Goal: Task Accomplishment & Management: Manage account settings

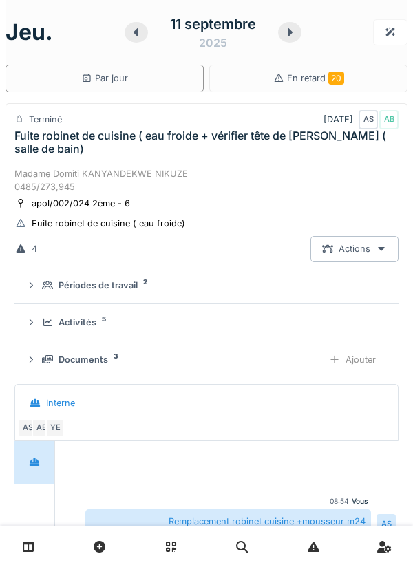
scroll to position [21, 0]
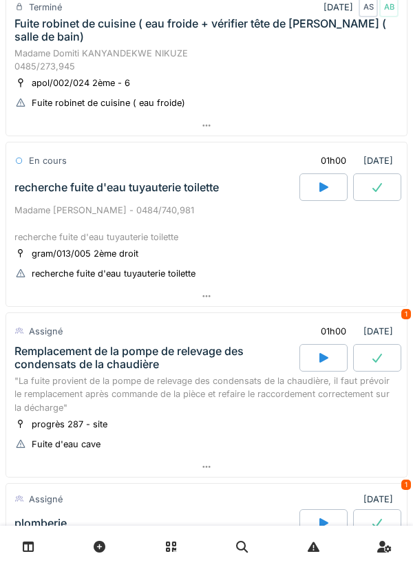
scroll to position [332, 0]
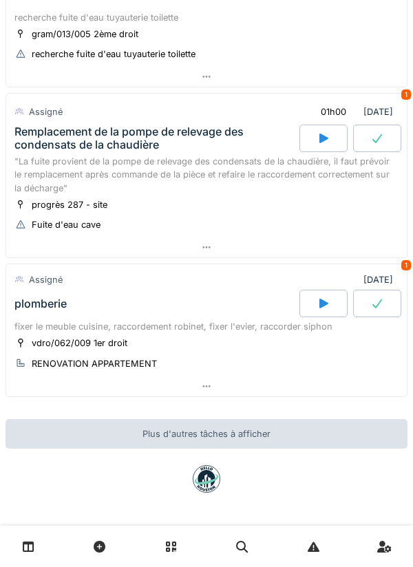
click at [255, 239] on div at bounding box center [206, 247] width 400 height 20
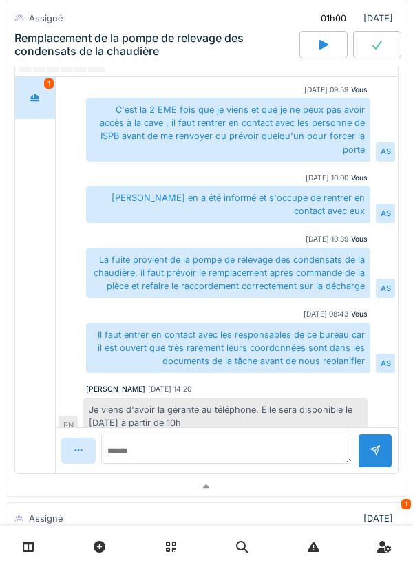
scroll to position [711, 0]
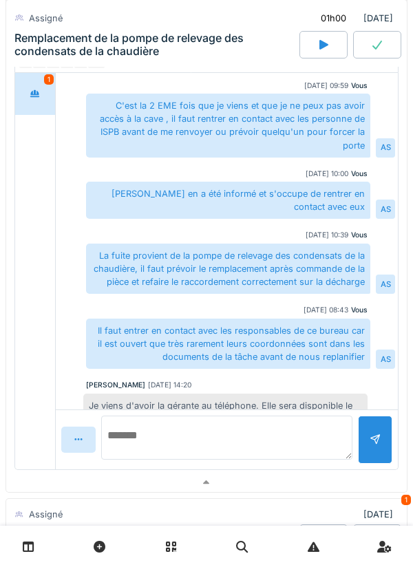
click at [304, 444] on textarea at bounding box center [226, 438] width 251 height 44
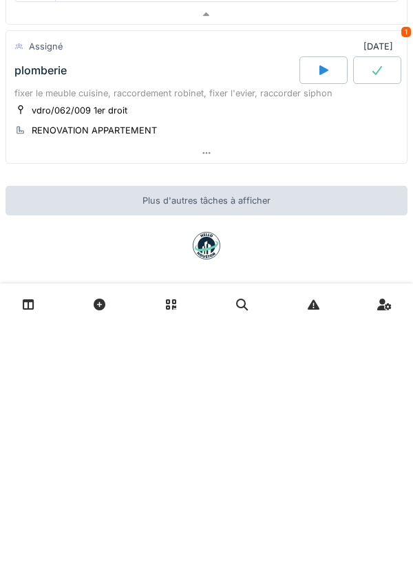
scroll to position [945, 0]
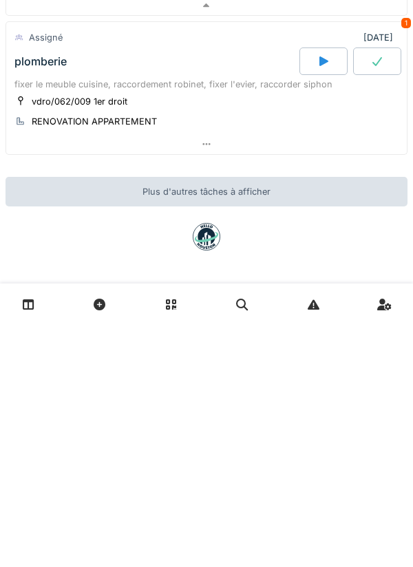
click at [259, 395] on div at bounding box center [206, 386] width 400 height 20
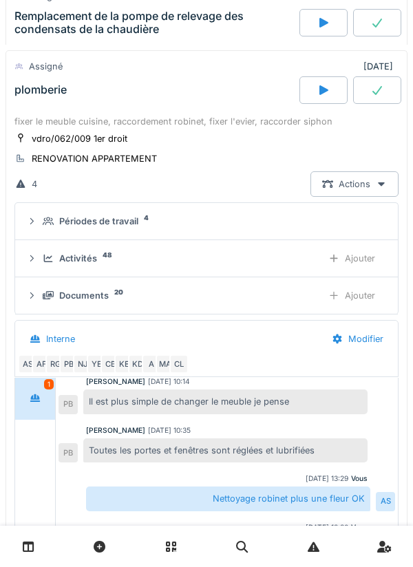
scroll to position [1159, 0]
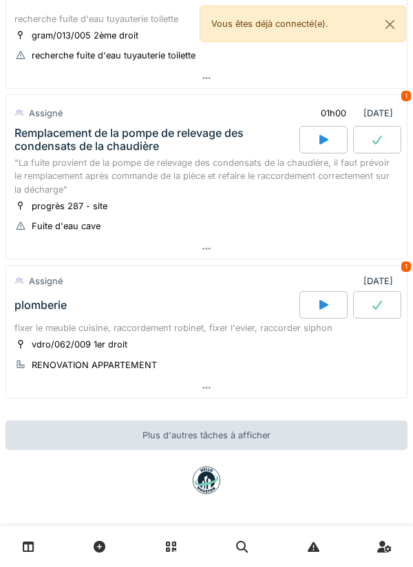
scroll to position [332, 0]
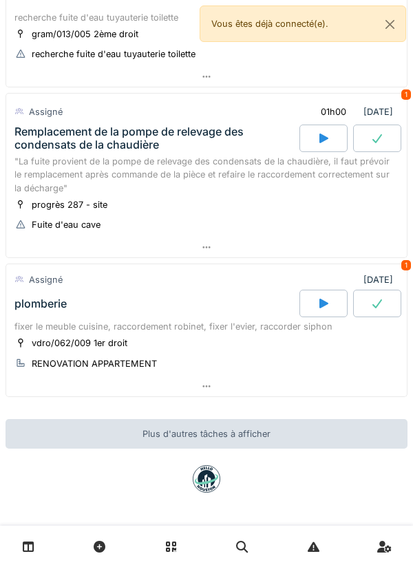
click at [313, 308] on div at bounding box center [323, 304] width 48 height 28
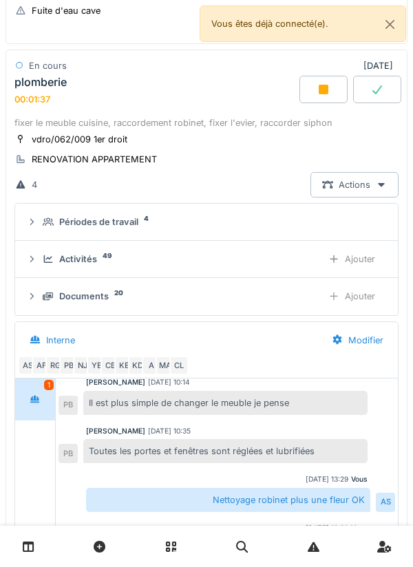
scroll to position [540, 0]
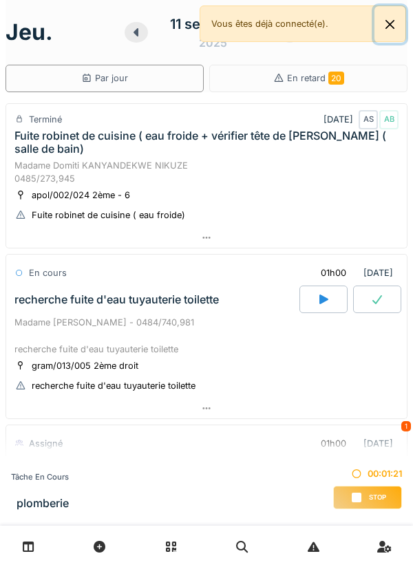
click at [396, 24] on button "Close" at bounding box center [389, 24] width 31 height 36
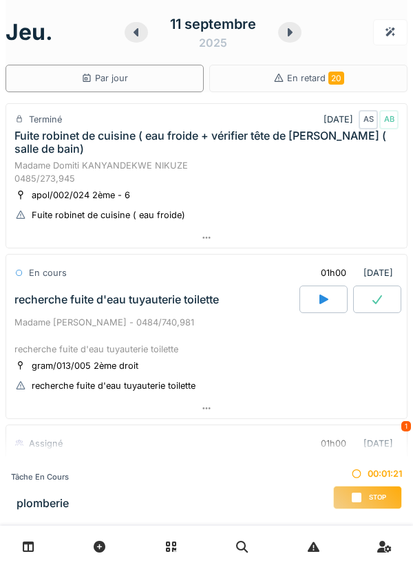
click at [281, 37] on div at bounding box center [289, 32] width 23 height 21
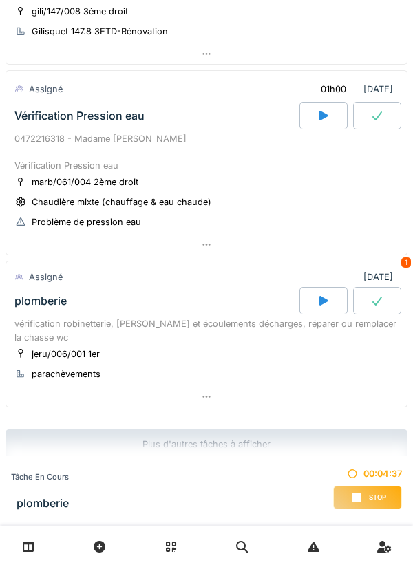
scroll to position [497, 0]
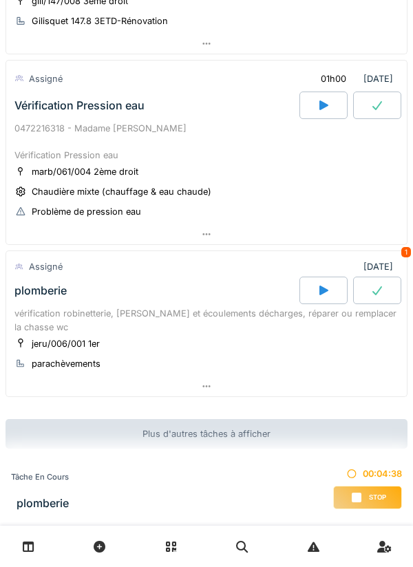
click at [214, 391] on div at bounding box center [206, 386] width 400 height 20
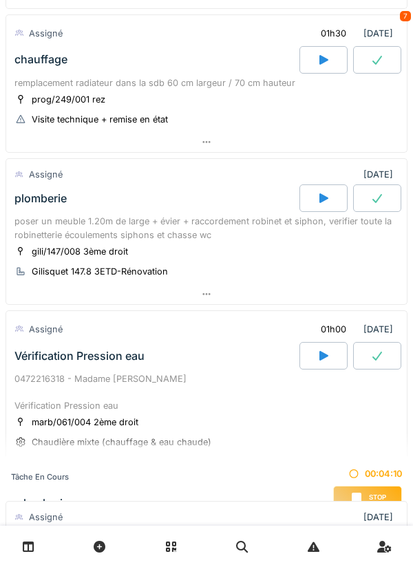
scroll to position [248, 0]
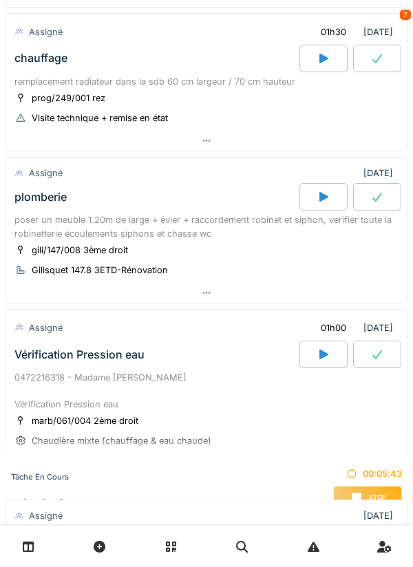
click at [371, 490] on div "Stop" at bounding box center [367, 497] width 69 height 23
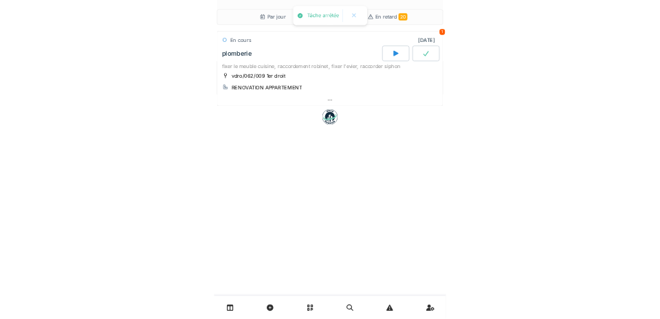
scroll to position [0, 0]
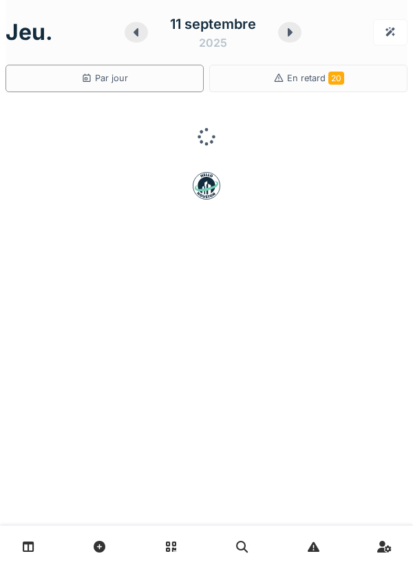
click at [298, 36] on div at bounding box center [289, 32] width 23 height 21
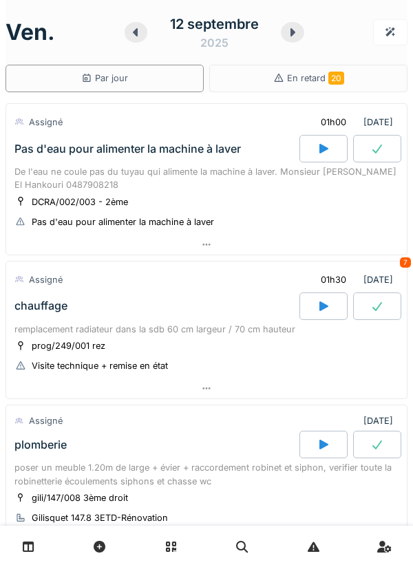
click at [146, 31] on div at bounding box center [136, 32] width 23 height 21
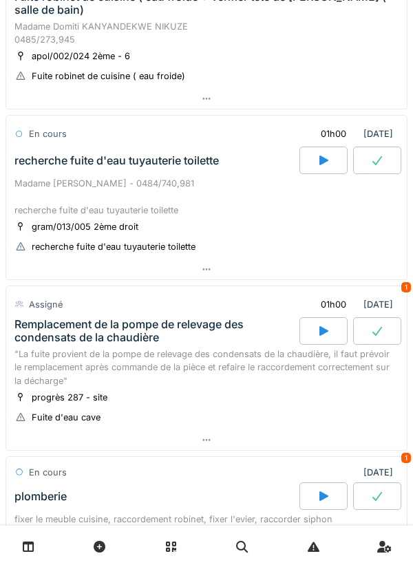
scroll to position [332, 0]
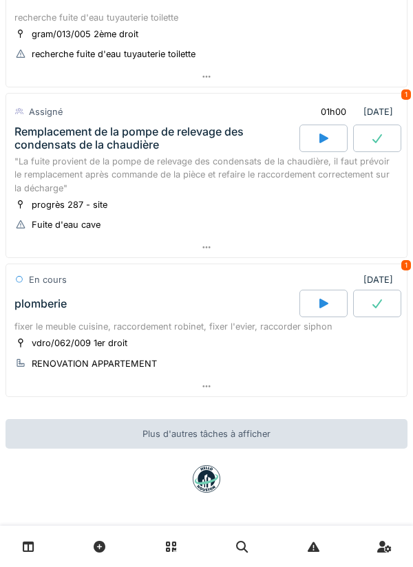
click at [317, 303] on icon at bounding box center [323, 303] width 14 height 11
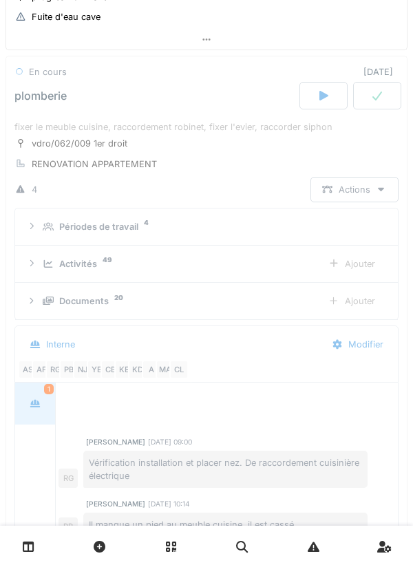
scroll to position [166, 0]
